Goal: Task Accomplishment & Management: Manage account settings

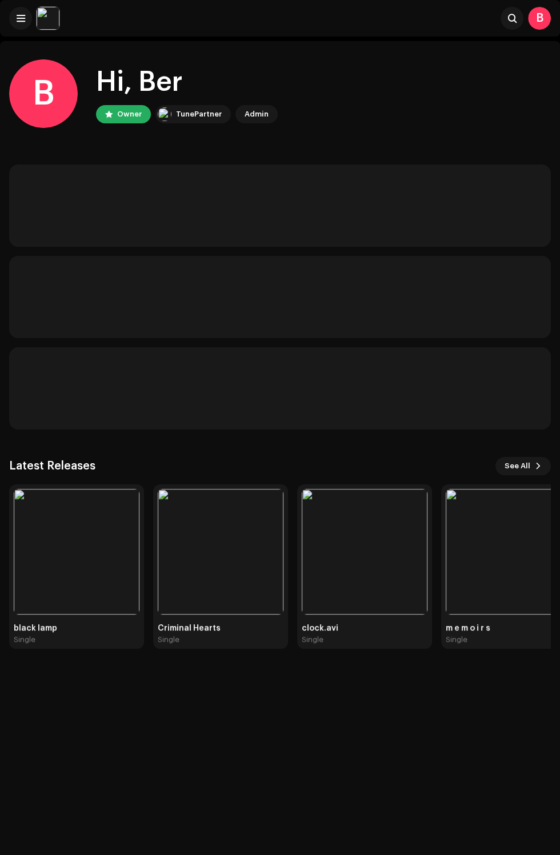
click at [108, 546] on img at bounding box center [77, 552] width 126 height 126
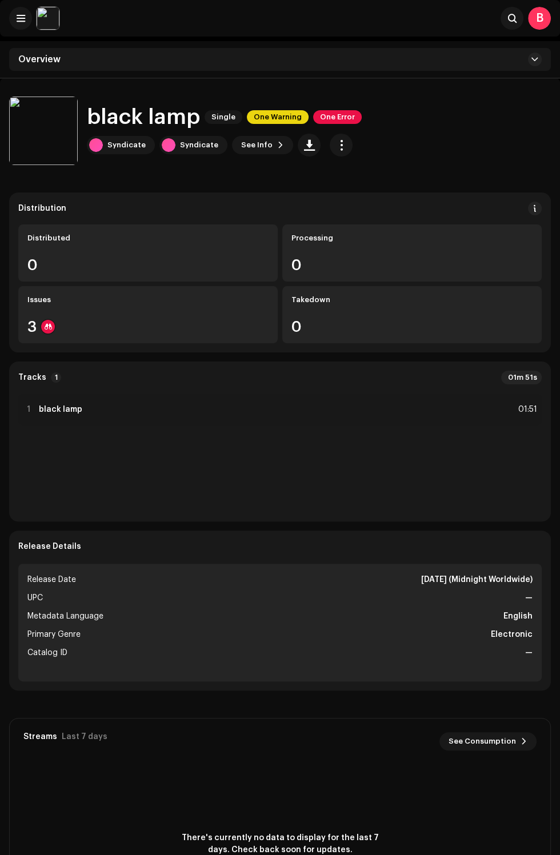
click at [50, 23] on img at bounding box center [48, 18] width 23 height 23
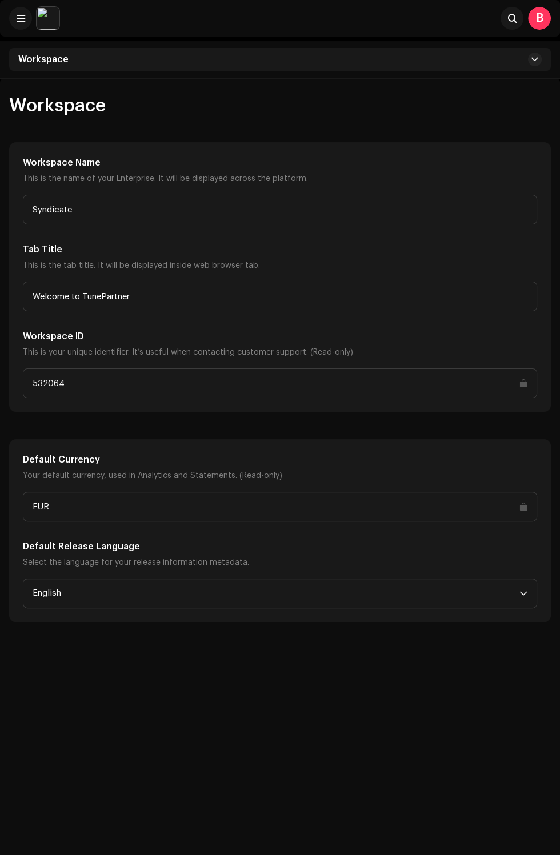
click at [538, 18] on div "B" at bounding box center [539, 18] width 23 height 23
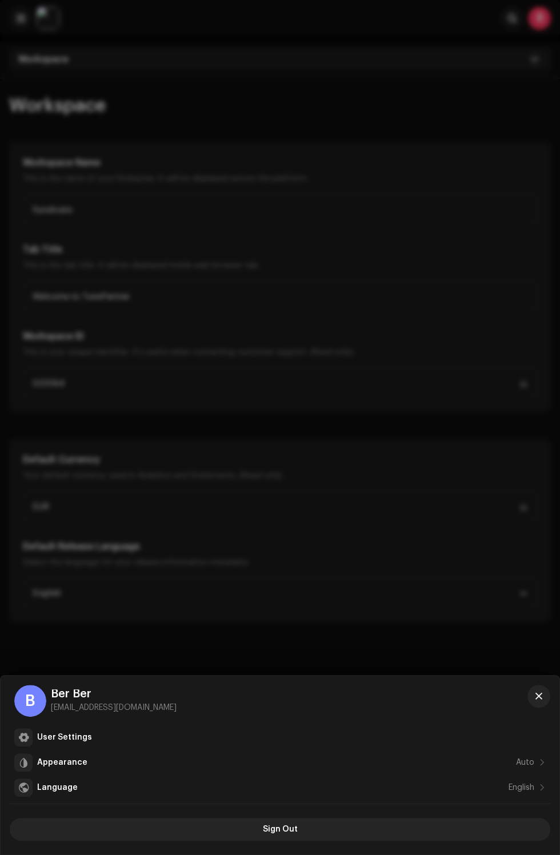
click at [450, 516] on div at bounding box center [280, 427] width 560 height 855
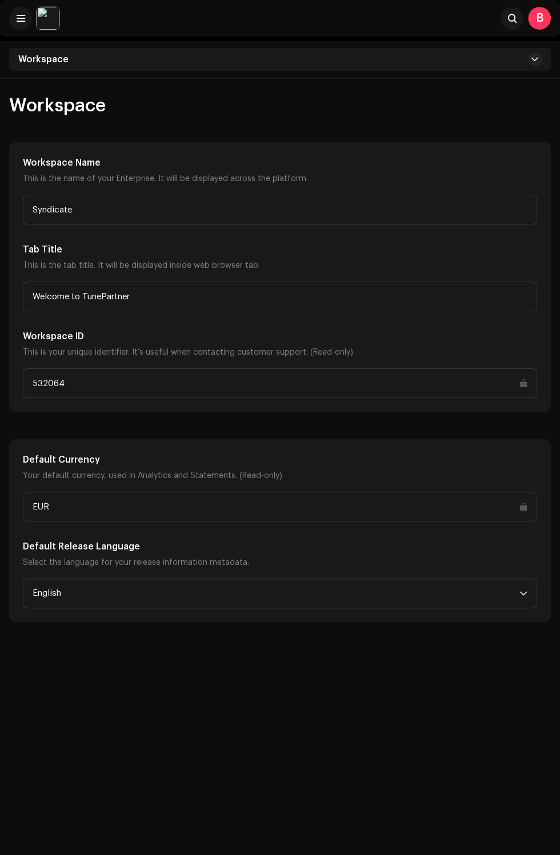
click at [20, 18] on span at bounding box center [21, 18] width 9 height 9
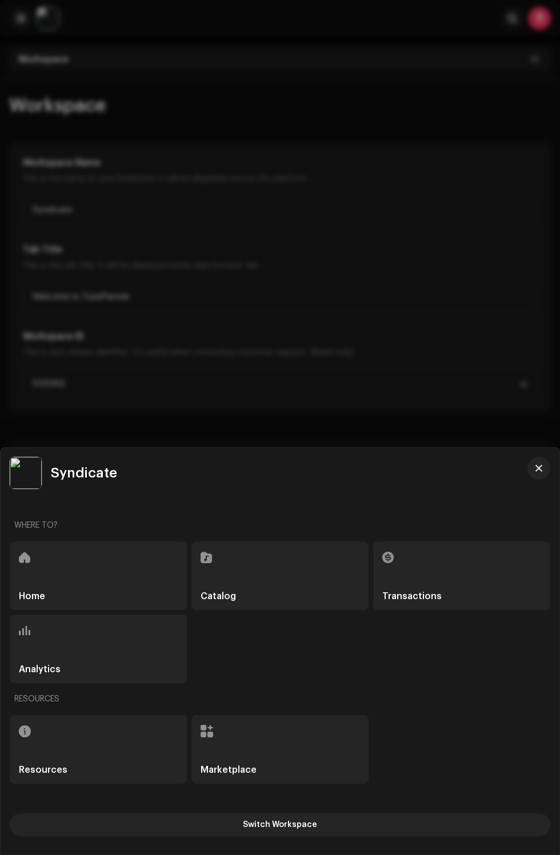
click at [277, 747] on div "Marketplace" at bounding box center [279, 749] width 177 height 69
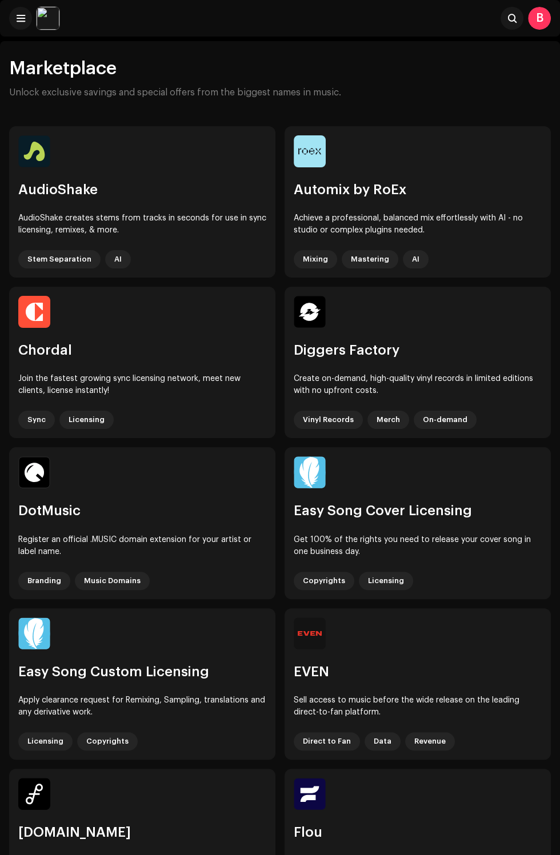
click at [20, 18] on span at bounding box center [21, 18] width 9 height 9
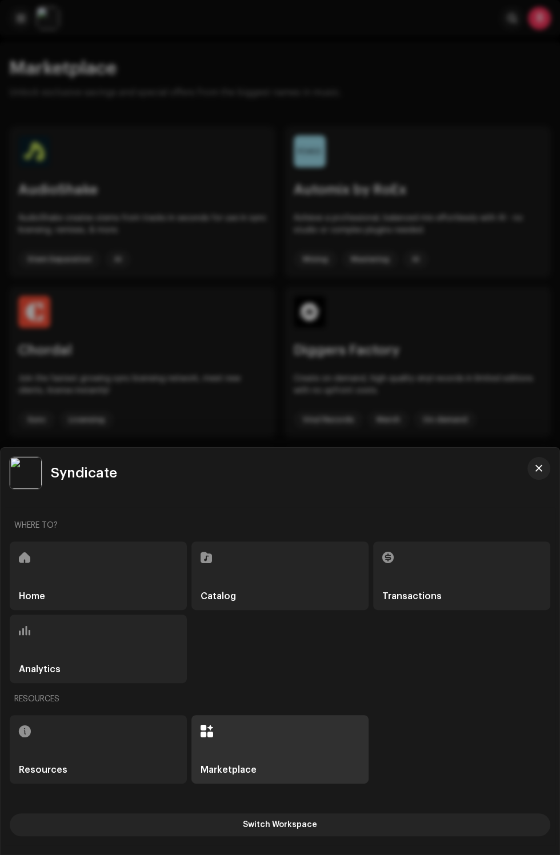
click at [144, 596] on div "Home" at bounding box center [98, 575] width 177 height 69
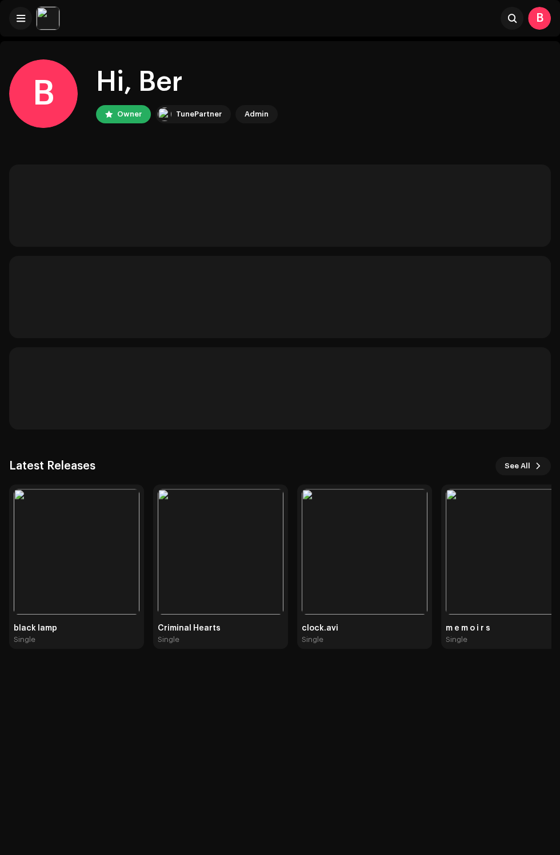
click at [111, 553] on img at bounding box center [77, 552] width 126 height 126
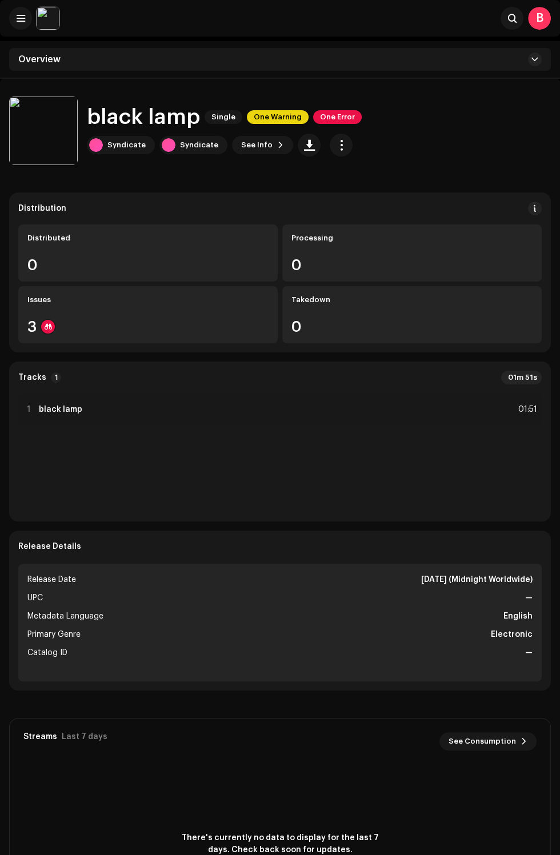
click at [348, 119] on span "One Error" at bounding box center [337, 117] width 49 height 14
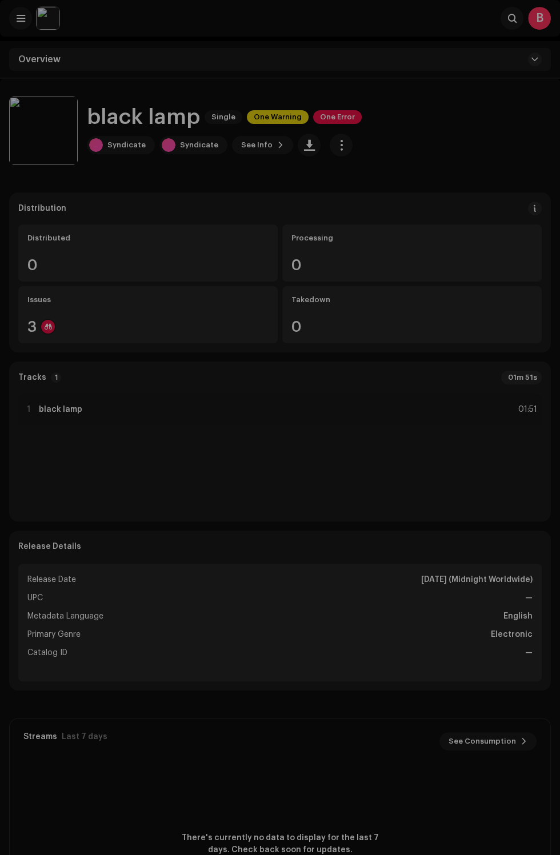
click at [334, 147] on div "Inspection Errors We found the errors below when inspecting your release. IMPOR…" at bounding box center [280, 427] width 560 height 855
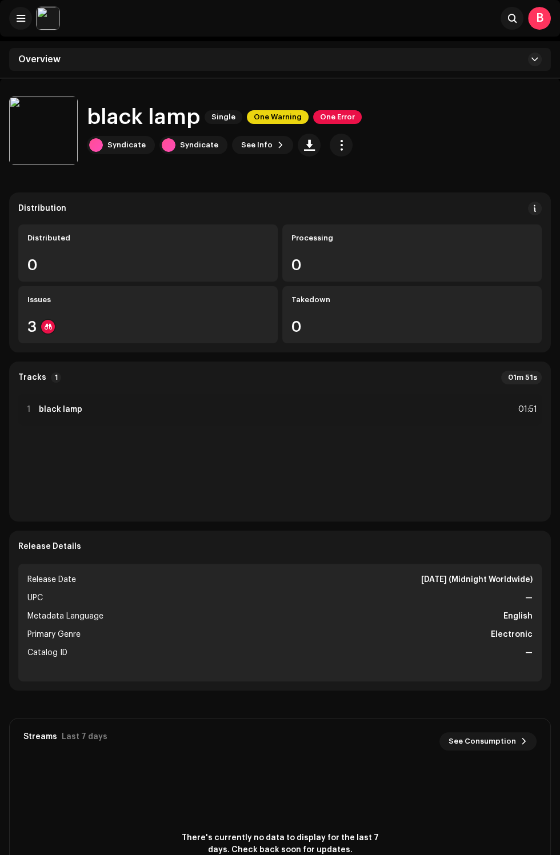
click at [336, 144] on span "button" at bounding box center [341, 144] width 11 height 9
click at [341, 122] on span "One Error" at bounding box center [337, 117] width 49 height 14
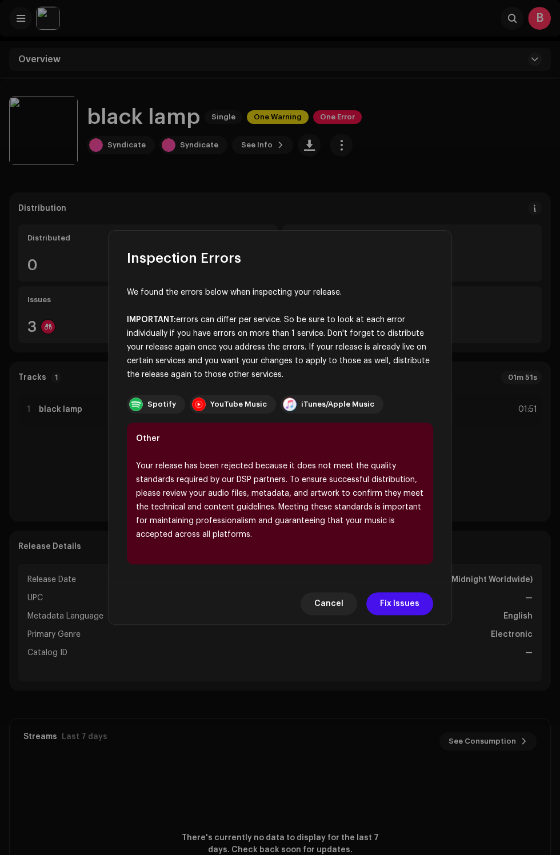
click at [408, 615] on span "Fix Issues" at bounding box center [399, 603] width 39 height 23
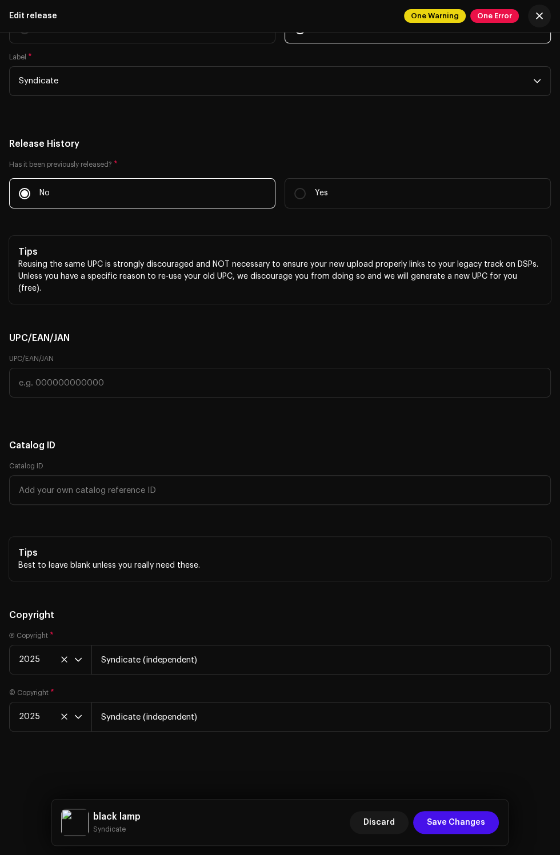
scroll to position [4167, 0]
click at [538, 18] on span "button" at bounding box center [539, 15] width 7 height 9
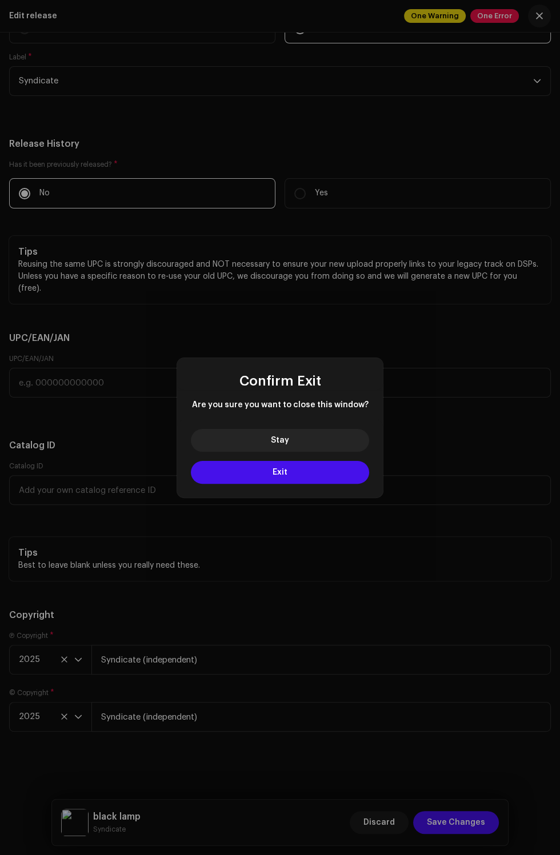
click at [328, 473] on button "Exit" at bounding box center [280, 472] width 178 height 23
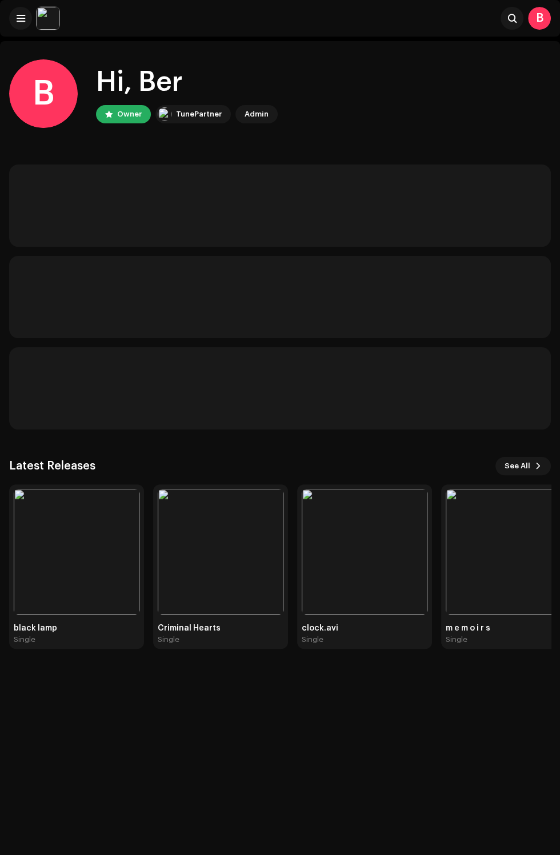
click at [76, 550] on img at bounding box center [77, 552] width 126 height 126
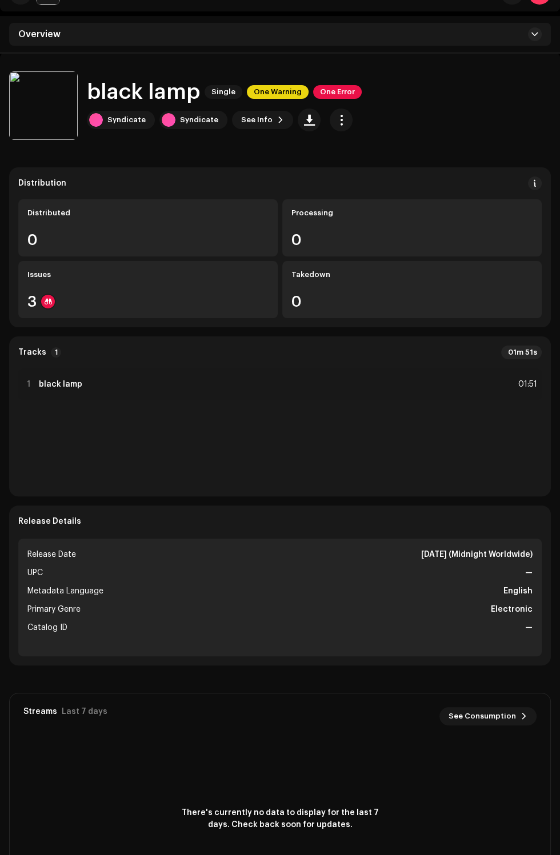
scroll to position [347, 0]
